Goal: Information Seeking & Learning: Learn about a topic

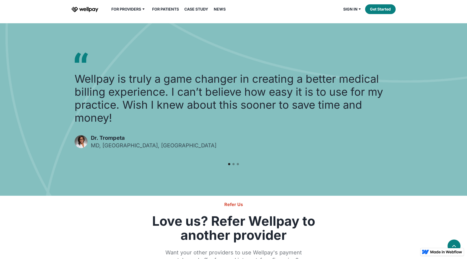
scroll to position [732, 0]
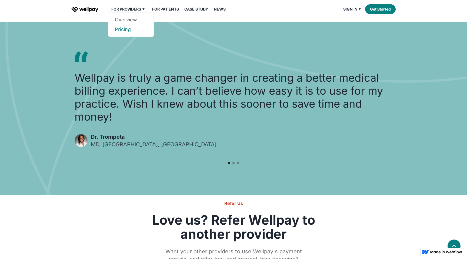
click at [122, 28] on link "Pricing" at bounding box center [131, 30] width 32 height 10
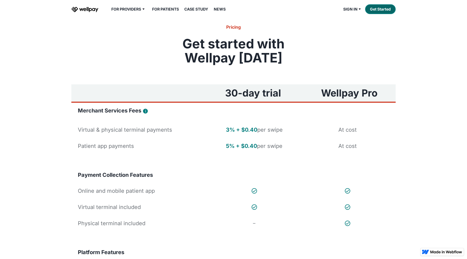
click at [383, 11] on link "Get Started" at bounding box center [380, 9] width 31 height 10
click at [354, 19] on link "Provider" at bounding box center [363, 20] width 32 height 10
click at [85, 10] on img "home" at bounding box center [84, 9] width 27 height 5
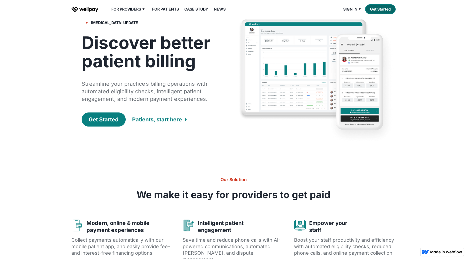
click at [379, 7] on link "Get Started" at bounding box center [380, 9] width 31 height 10
click at [98, 118] on div "Get Started" at bounding box center [104, 120] width 30 height 8
click at [429, 134] on div "Covid-19 update Discover better patient billing Streamline your practice’s bill…" at bounding box center [233, 81] width 467 height 126
click at [105, 119] on div "Get Started" at bounding box center [104, 120] width 30 height 8
click at [83, 8] on img "home" at bounding box center [84, 9] width 27 height 5
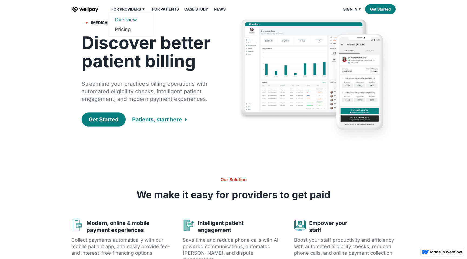
click at [129, 19] on link "Overview" at bounding box center [131, 20] width 32 height 10
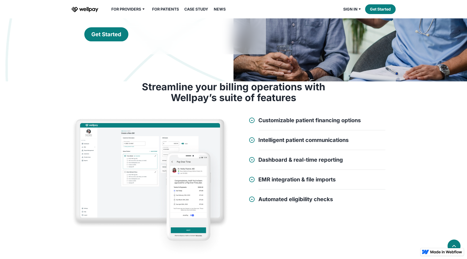
scroll to position [116, 0]
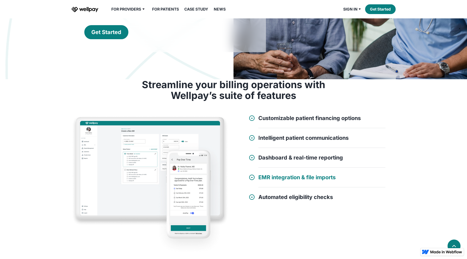
click at [274, 179] on h4 "EMR integration & file imports" at bounding box center [296, 177] width 77 height 6
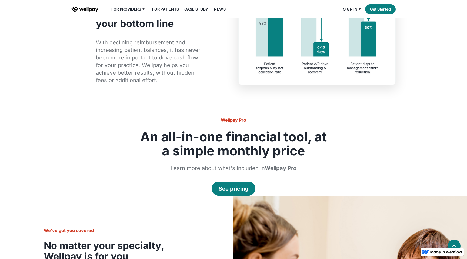
scroll to position [415, 0]
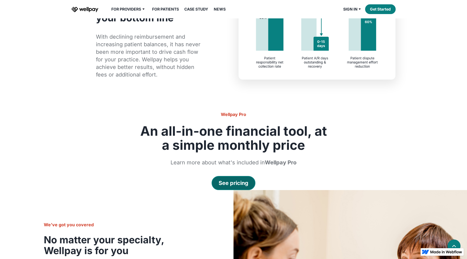
click at [234, 185] on div "See pricing" at bounding box center [234, 183] width 30 height 8
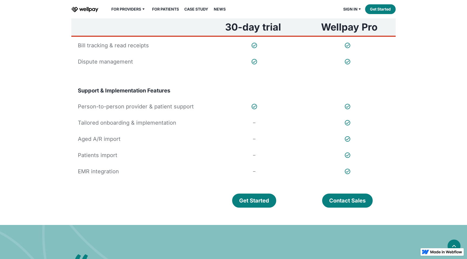
scroll to position [319, 0]
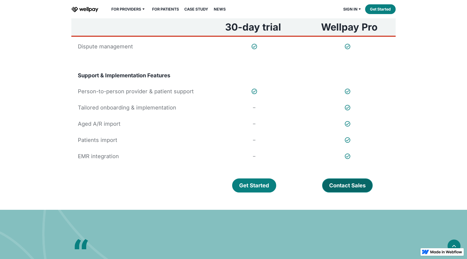
click at [346, 188] on div "Contact Sales" at bounding box center [347, 186] width 36 height 8
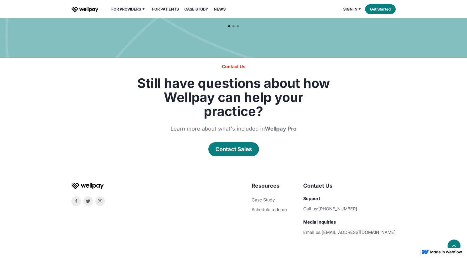
scroll to position [644, 0]
